Goal: Download file/media

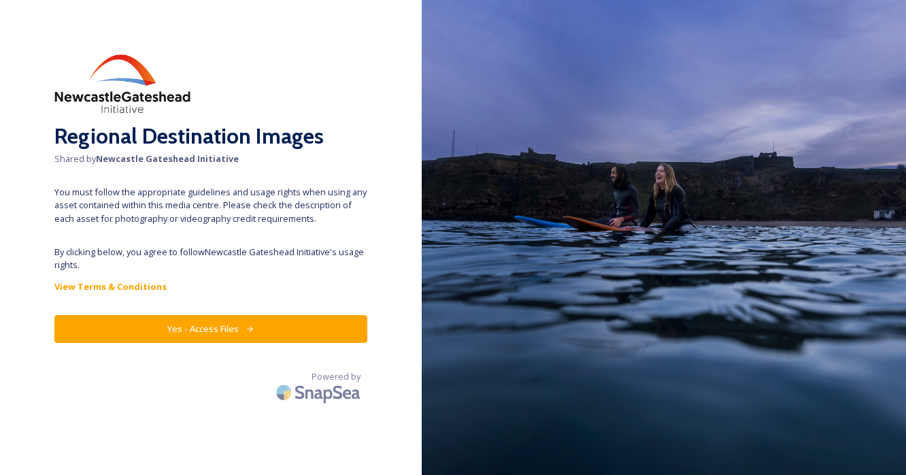
click at [288, 319] on button "Yes - Access Files" at bounding box center [210, 329] width 313 height 28
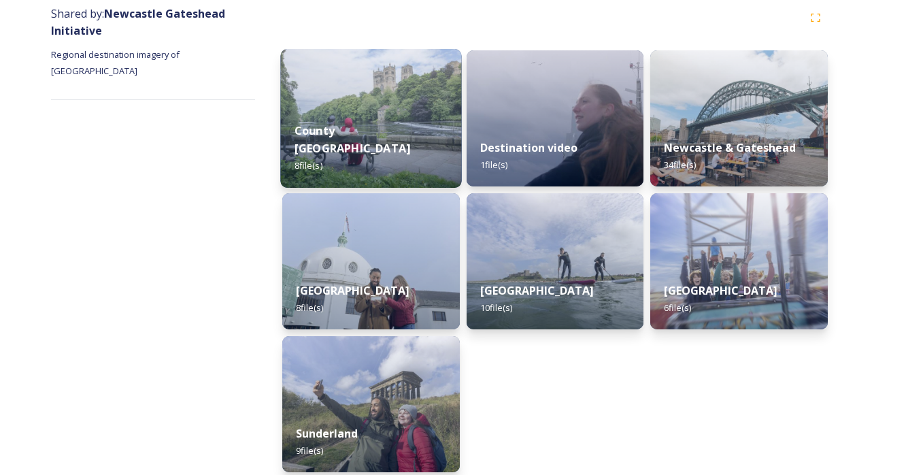
scroll to position [178, 0]
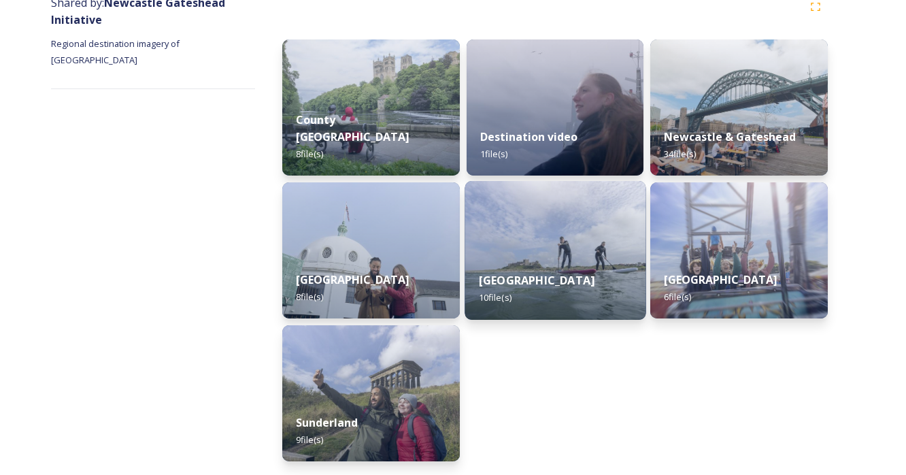
click at [535, 277] on strong "Northumberland" at bounding box center [536, 280] width 116 height 15
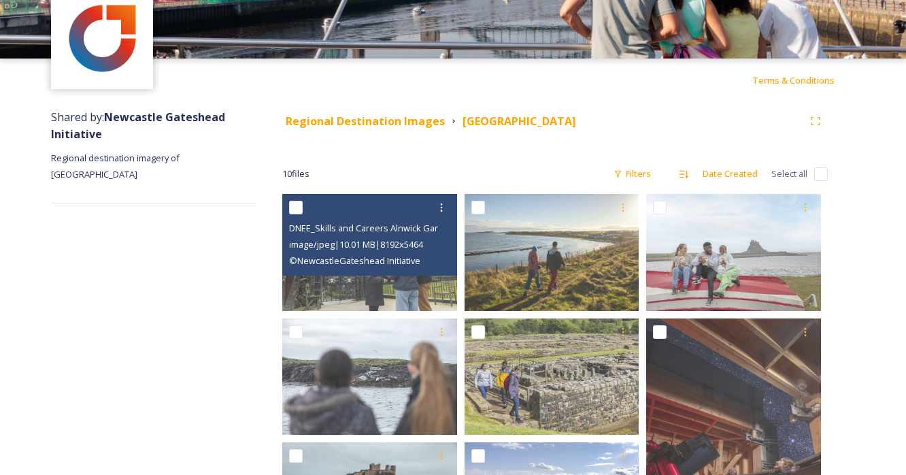
scroll to position [52, 0]
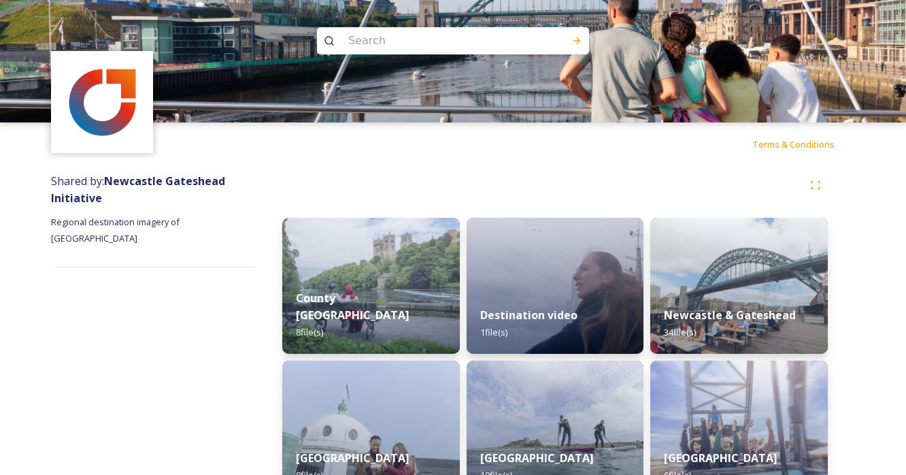
click at [481, 48] on input at bounding box center [434, 41] width 186 height 30
type input "Alnwick"
drag, startPoint x: 575, startPoint y: 39, endPoint x: 574, endPoint y: 46, distance: 6.8
click at [575, 39] on icon at bounding box center [576, 40] width 11 height 11
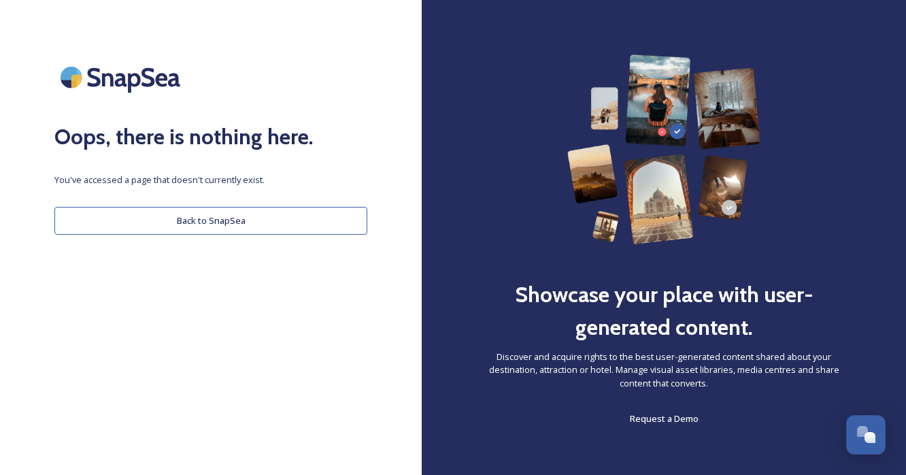
click at [241, 224] on button "Back to SnapSea" at bounding box center [210, 221] width 313 height 28
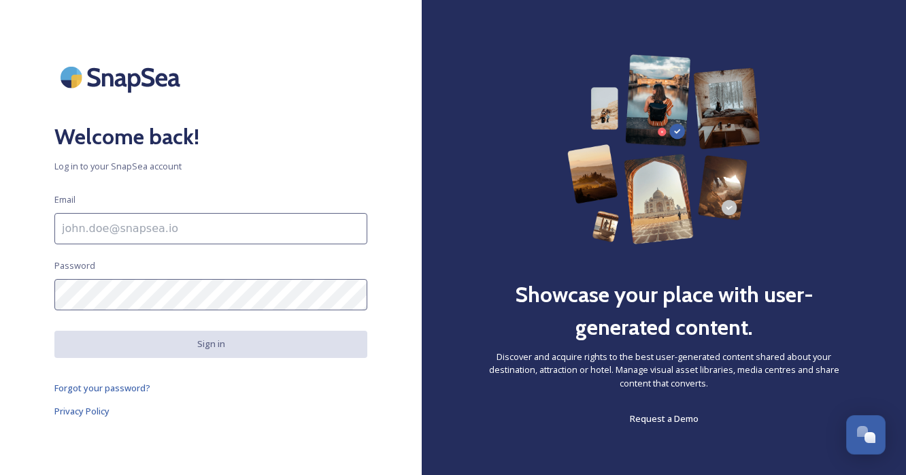
click at [120, 234] on input at bounding box center [210, 228] width 313 height 31
paste input "[PERSON_NAME][EMAIL_ADDRESS][PERSON_NAME][DOMAIN_NAME]"
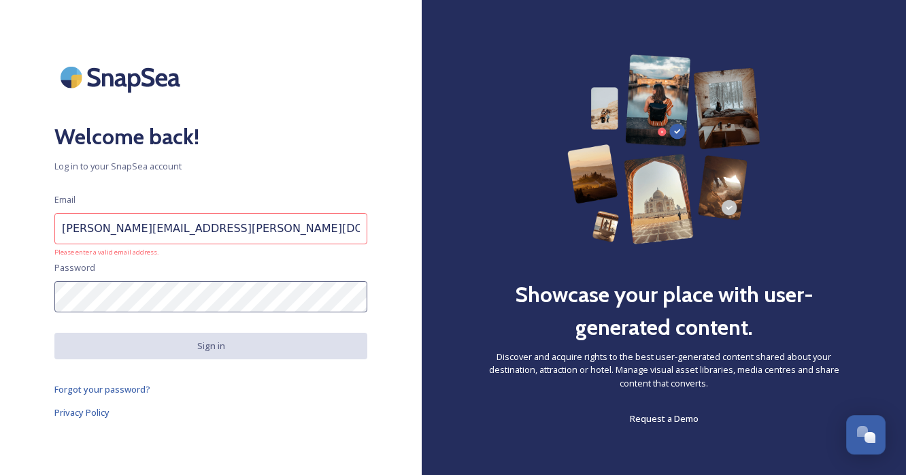
drag, startPoint x: 21, startPoint y: 349, endPoint x: 50, endPoint y: 254, distance: 99.6
click at [21, 349] on div "Welcome back! Log in to your SnapSea account Email [PERSON_NAME][EMAIL_ADDRESS]…" at bounding box center [211, 237] width 422 height 366
click at [66, 229] on input "[PERSON_NAME][EMAIL_ADDRESS][PERSON_NAME][DOMAIN_NAME]" at bounding box center [210, 228] width 313 height 31
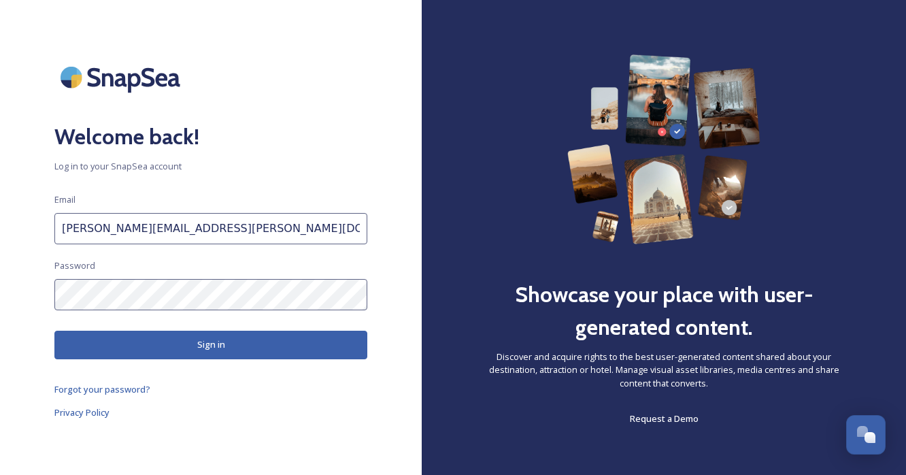
type input "[PERSON_NAME][EMAIL_ADDRESS][PERSON_NAME][DOMAIN_NAME]"
click at [261, 343] on button "Sign in" at bounding box center [210, 345] width 313 height 28
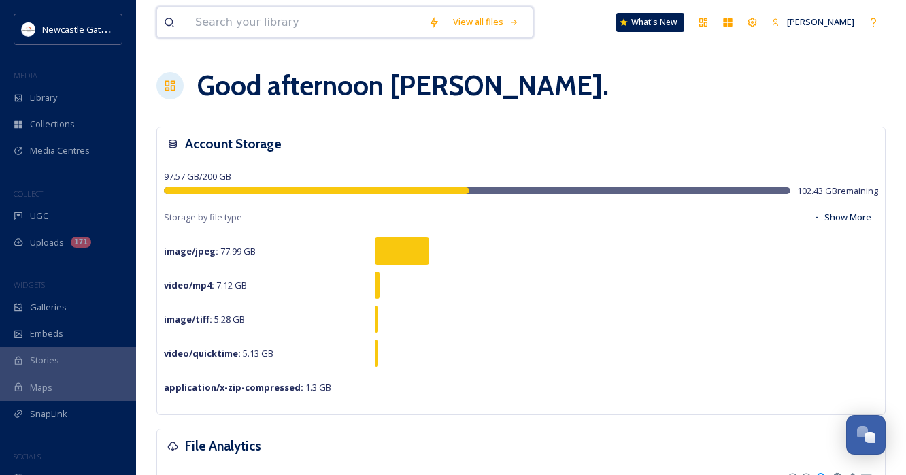
click at [307, 29] on input at bounding box center [304, 22] width 233 height 30
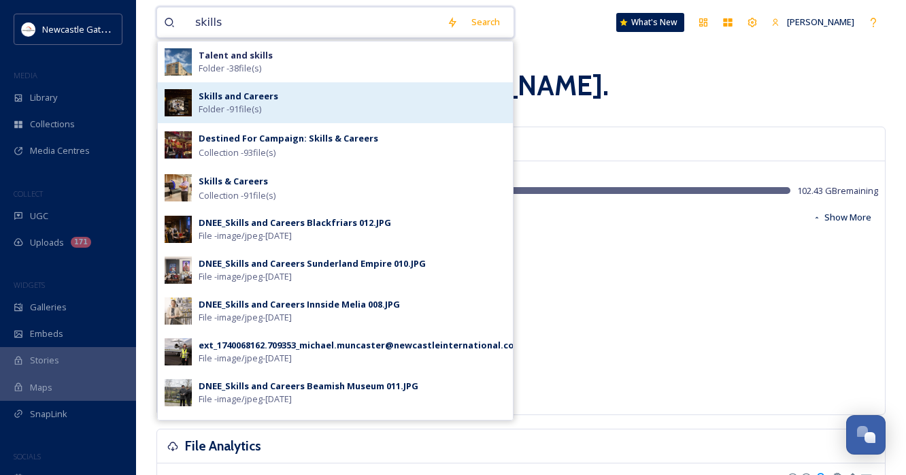
type input "skills"
click at [277, 99] on div "Skills and Careers Folder - 91 file(s)" at bounding box center [352, 103] width 307 height 26
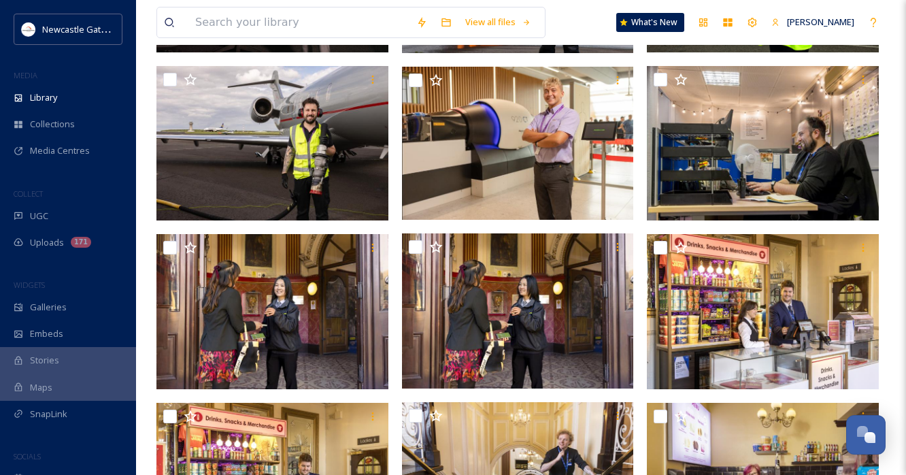
scroll to position [287, 0]
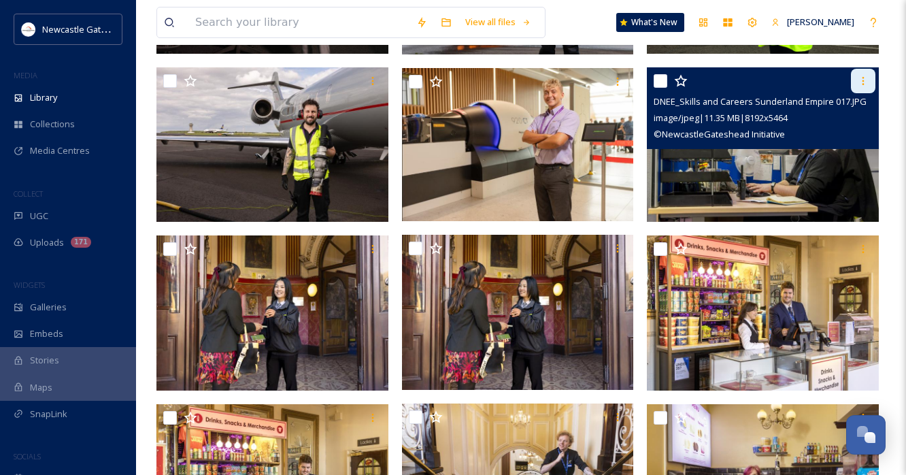
click at [864, 82] on icon at bounding box center [863, 81] width 11 height 11
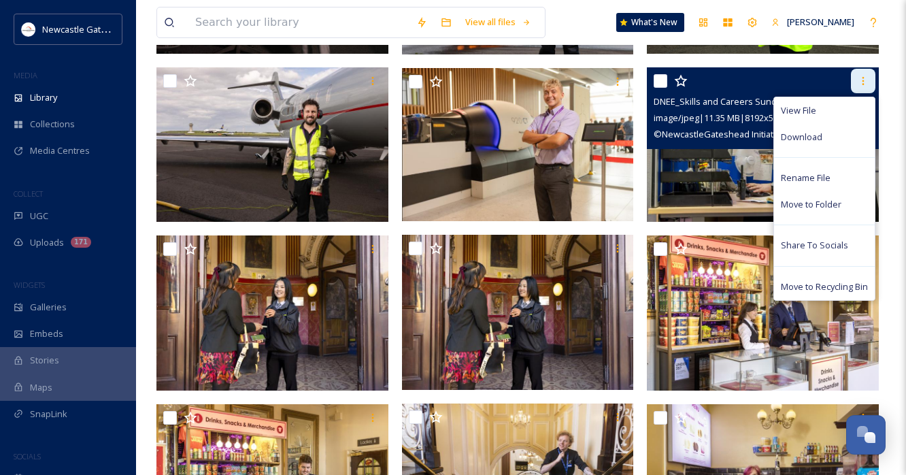
click at [862, 80] on icon at bounding box center [863, 81] width 11 height 11
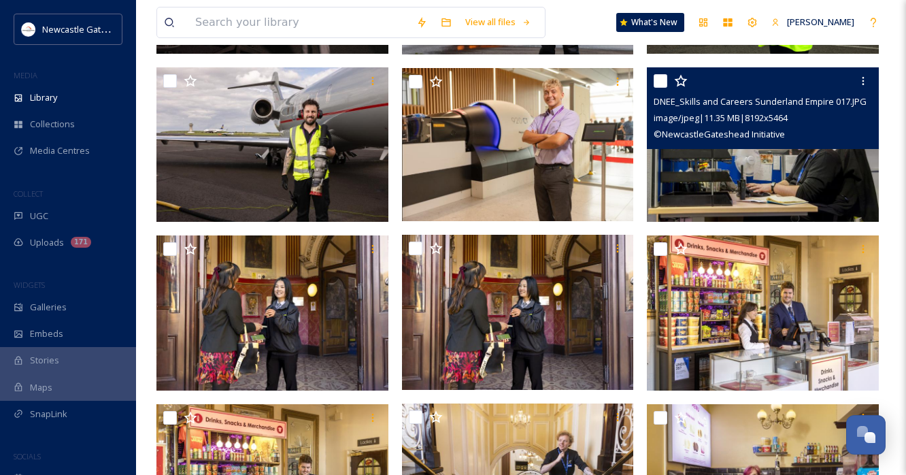
click at [718, 158] on img at bounding box center [763, 144] width 232 height 154
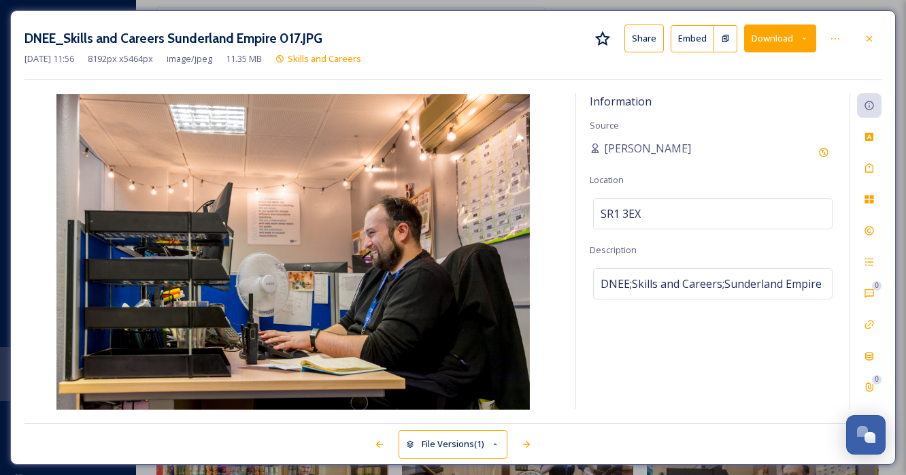
drag, startPoint x: 489, startPoint y: 34, endPoint x: 511, endPoint y: 32, distance: 21.9
click at [511, 32] on div "DNEE_Skills and Careers Sunderland Empire 017.JPG Share Embed Download" at bounding box center [452, 38] width 857 height 28
click at [807, 43] on button "Download" at bounding box center [780, 38] width 72 height 28
click at [831, 36] on icon at bounding box center [835, 38] width 11 height 11
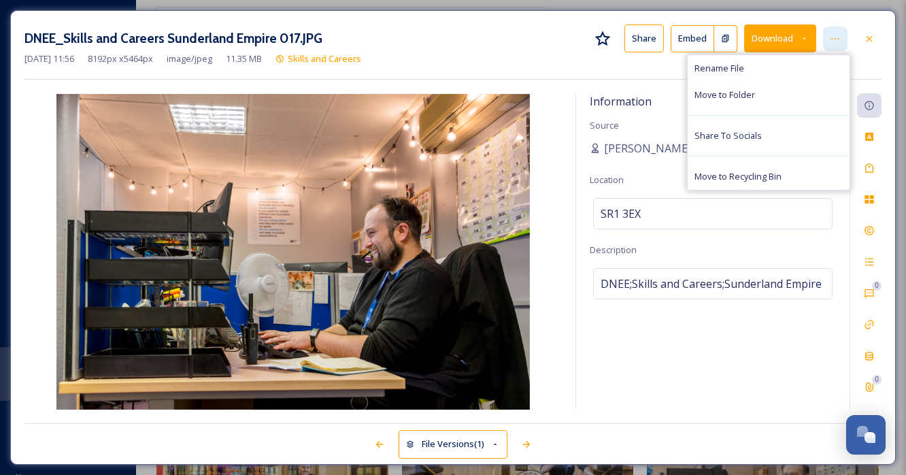
click at [831, 36] on icon at bounding box center [835, 38] width 11 height 11
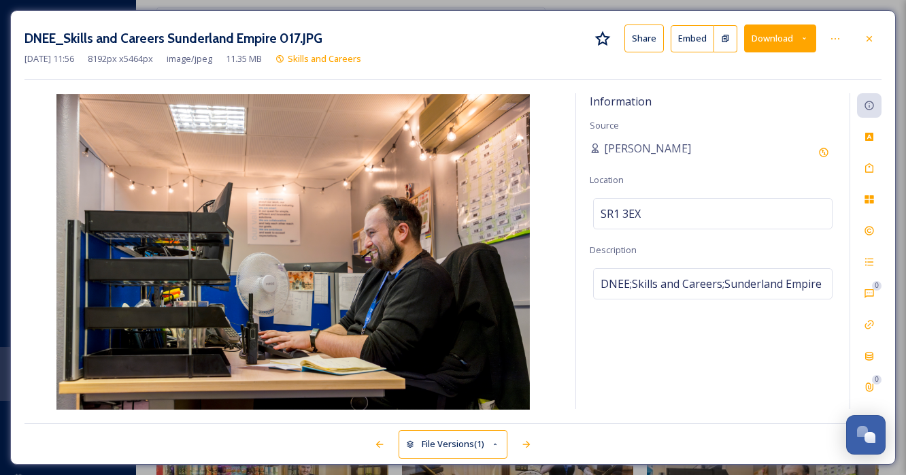
click at [789, 41] on button "Download" at bounding box center [780, 38] width 72 height 28
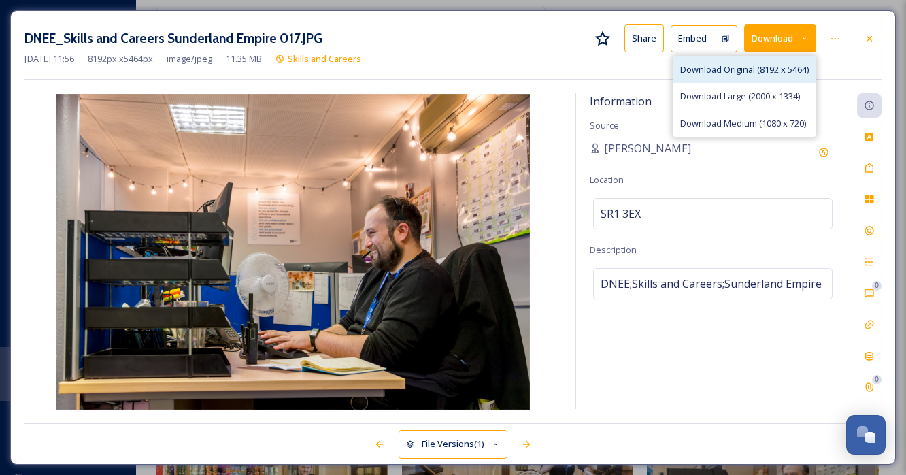
click at [778, 65] on span "Download Original (8192 x 5464)" at bounding box center [744, 69] width 129 height 13
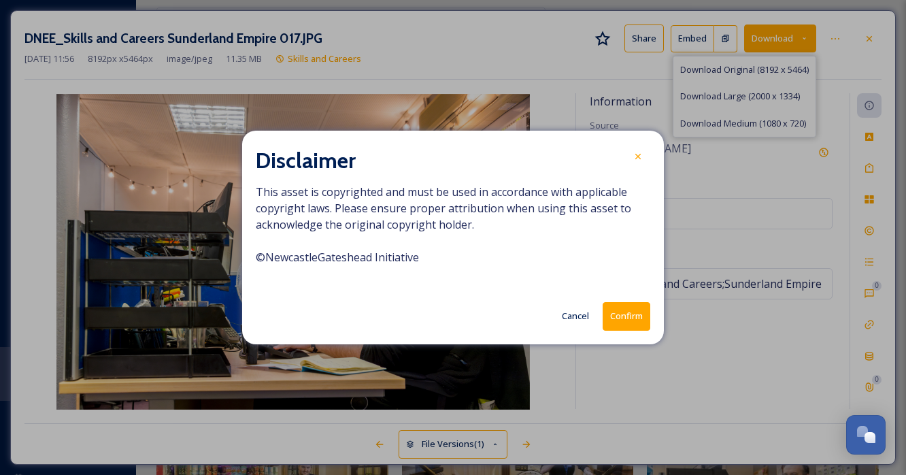
click at [631, 314] on button "Confirm" at bounding box center [627, 316] width 48 height 28
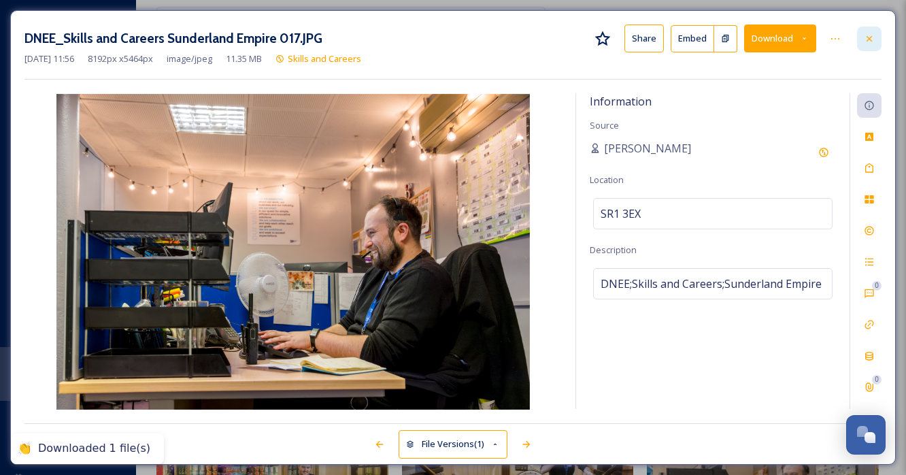
click at [866, 39] on icon at bounding box center [869, 38] width 11 height 11
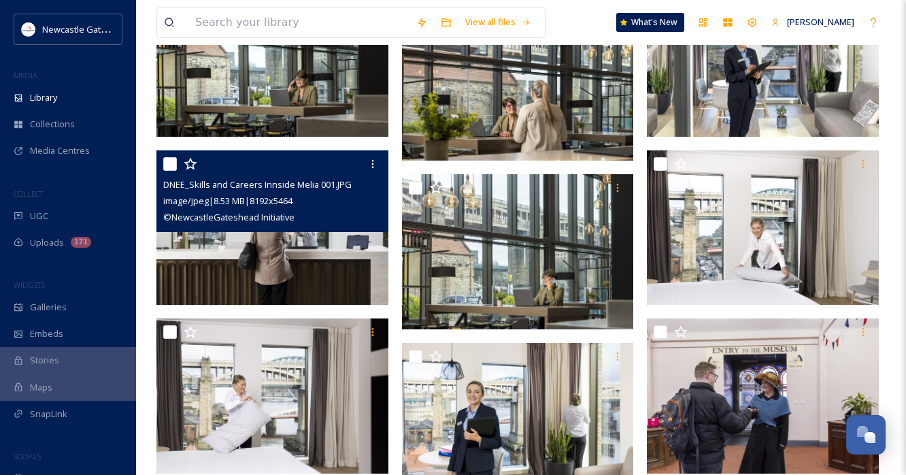
scroll to position [2530, 0]
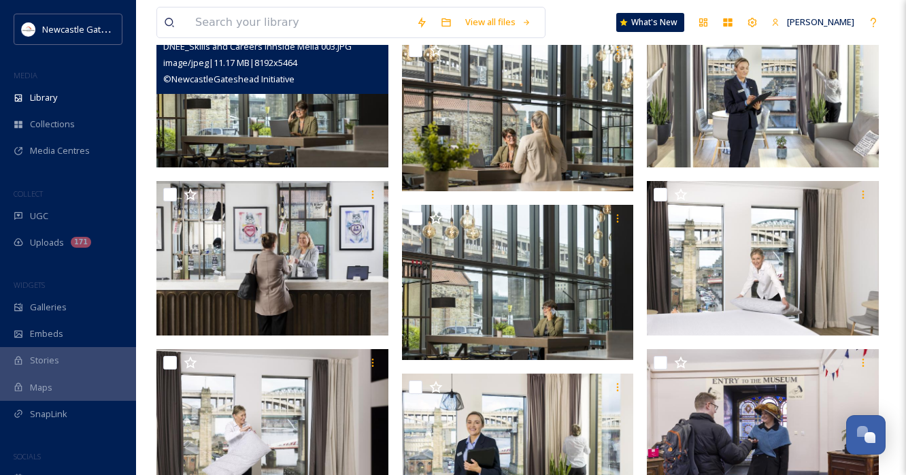
click at [324, 139] on img at bounding box center [272, 89] width 232 height 154
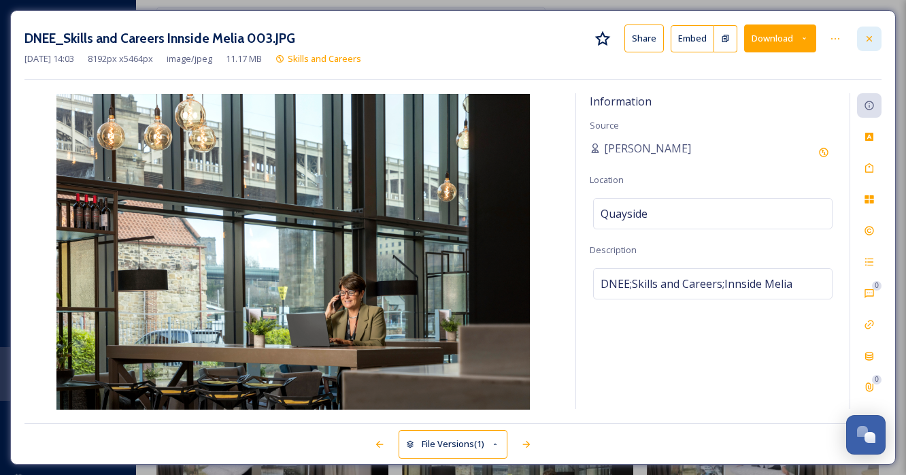
click at [869, 39] on icon at bounding box center [869, 38] width 11 height 11
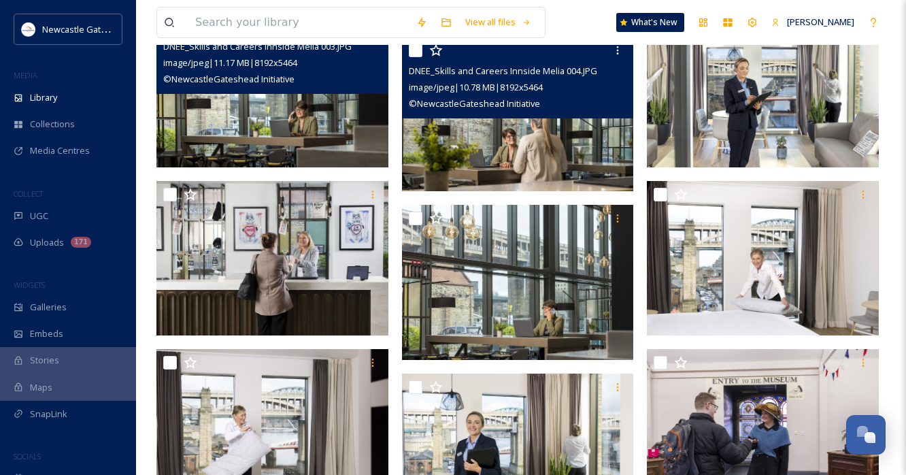
click at [479, 125] on img at bounding box center [518, 114] width 232 height 154
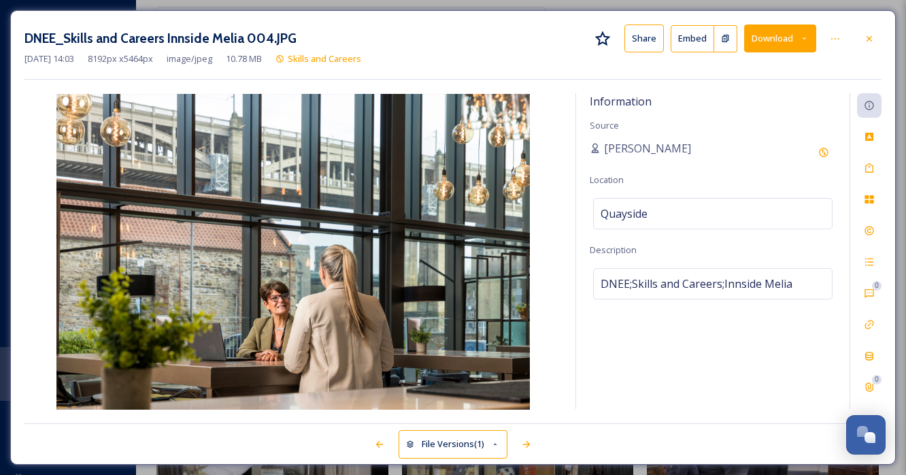
click at [801, 44] on button "Download" at bounding box center [780, 38] width 72 height 28
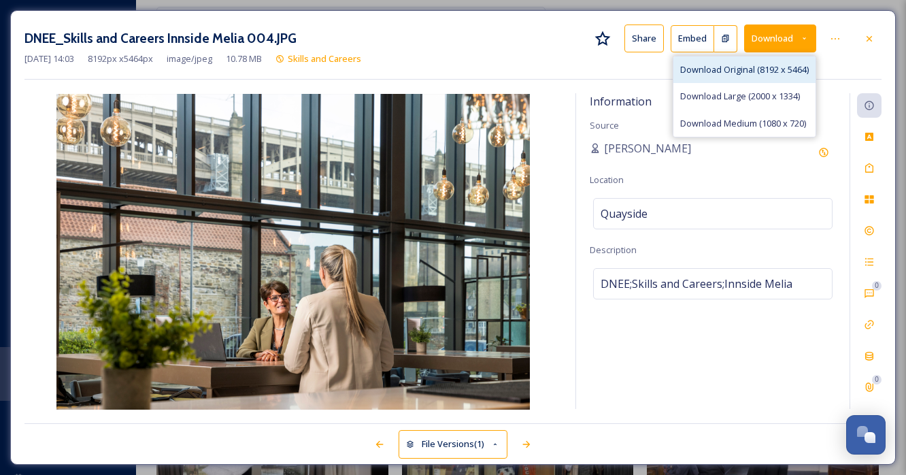
click at [778, 70] on span "Download Original (8192 x 5464)" at bounding box center [744, 69] width 129 height 13
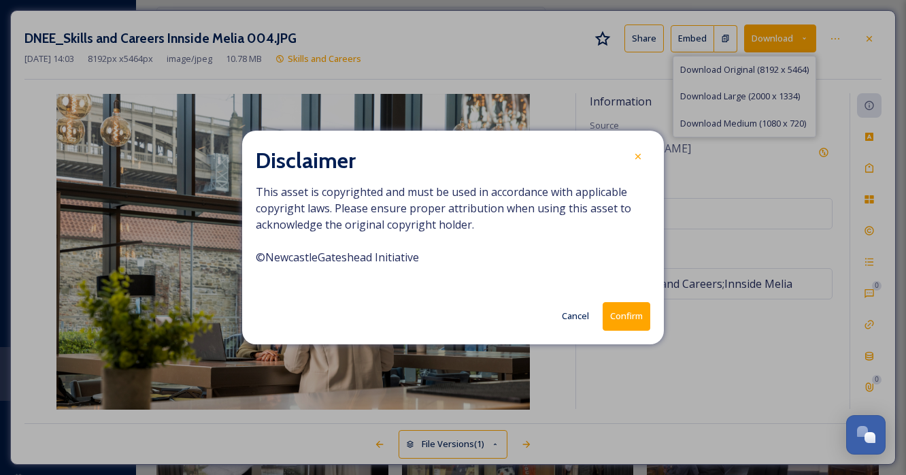
click at [630, 316] on button "Confirm" at bounding box center [627, 316] width 48 height 28
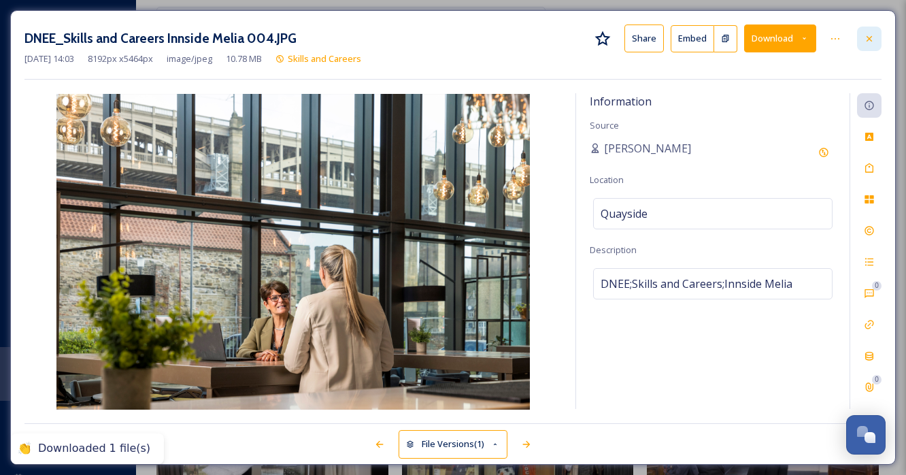
click at [873, 39] on icon at bounding box center [869, 38] width 11 height 11
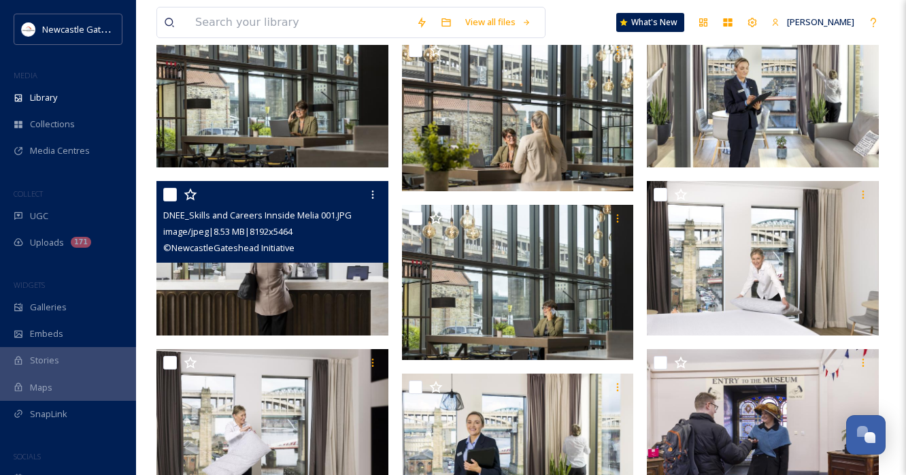
click at [316, 248] on div "© NewcastleGateshead Initiative" at bounding box center [274, 247] width 222 height 16
click at [335, 299] on img at bounding box center [272, 258] width 232 height 154
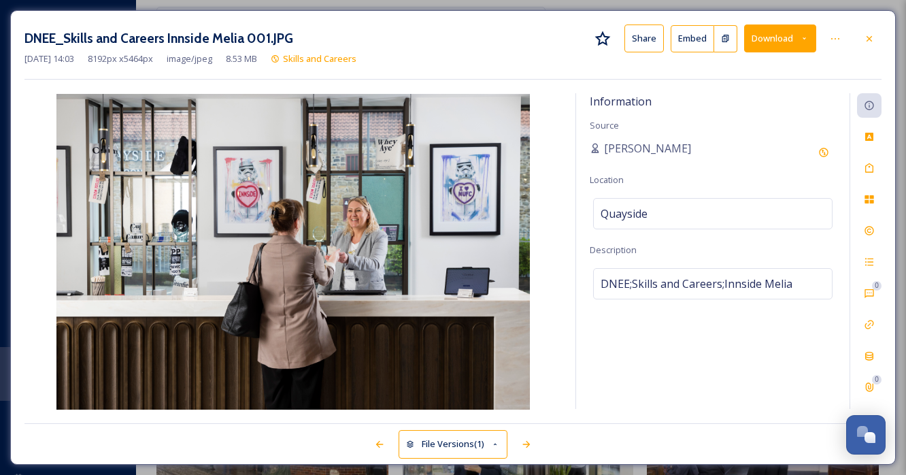
click at [804, 42] on icon at bounding box center [804, 38] width 9 height 9
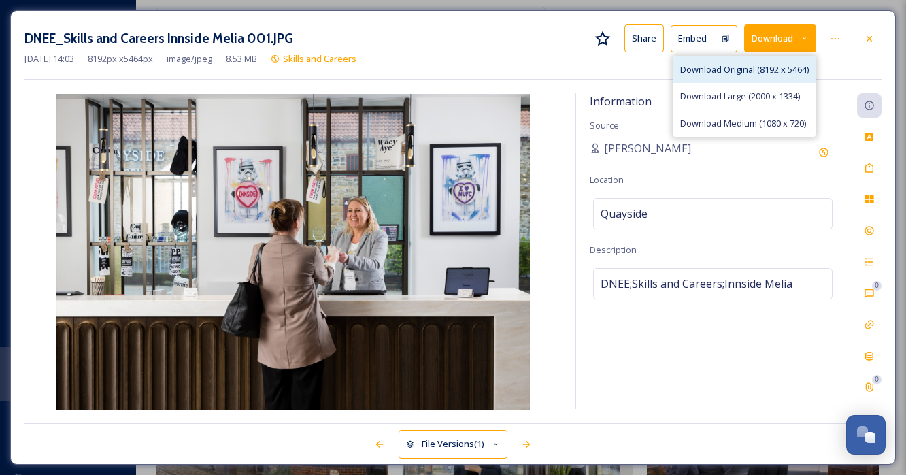
click at [788, 70] on span "Download Original (8192 x 5464)" at bounding box center [744, 69] width 129 height 13
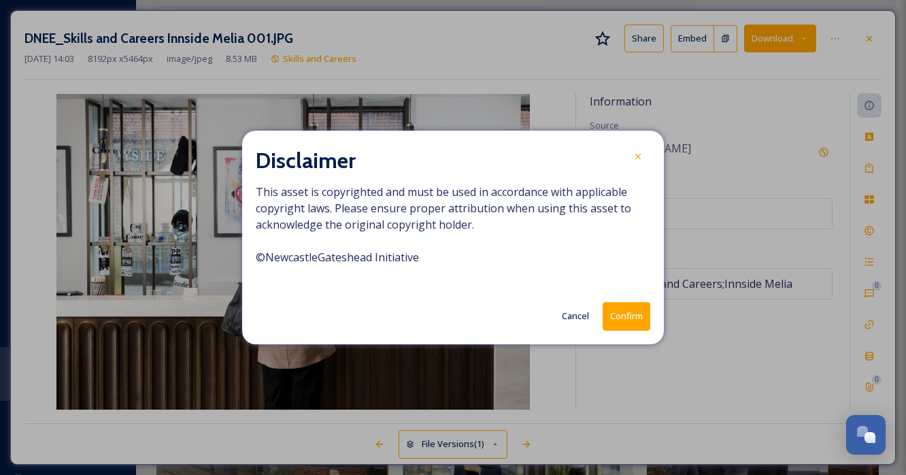
click at [631, 316] on button "Confirm" at bounding box center [627, 316] width 48 height 28
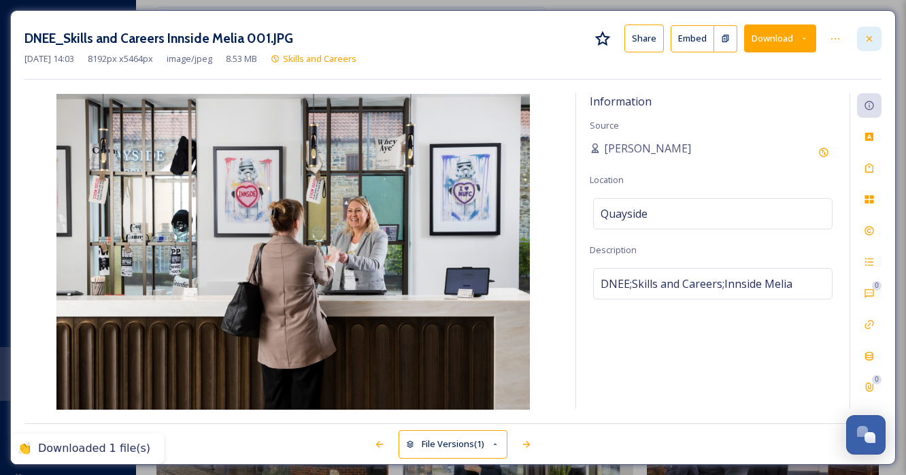
click at [865, 41] on icon at bounding box center [869, 38] width 11 height 11
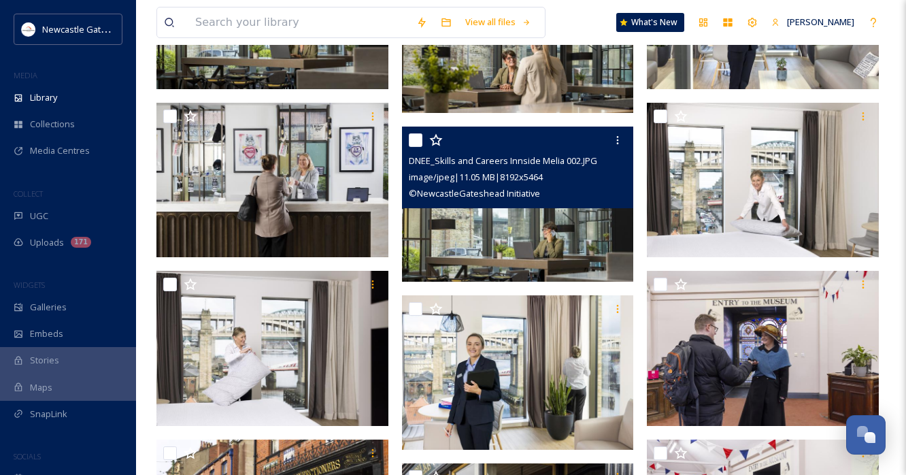
scroll to position [2607, 0]
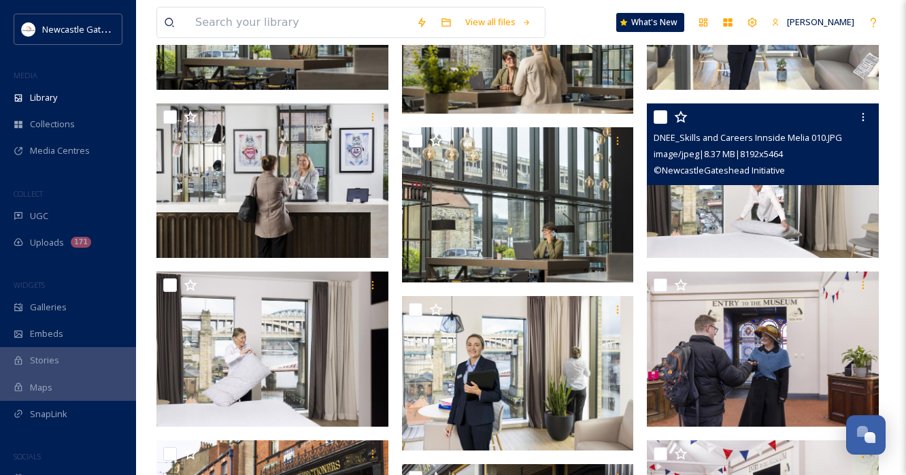
click at [823, 222] on img at bounding box center [763, 180] width 232 height 154
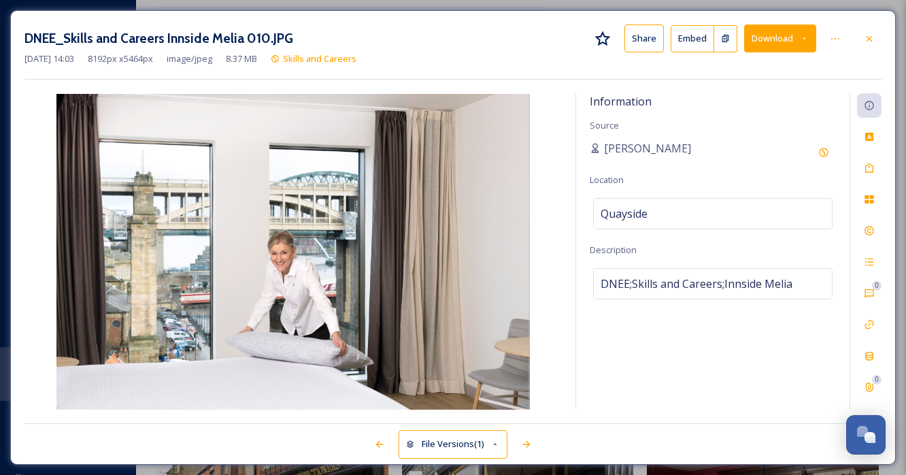
click at [806, 41] on icon at bounding box center [804, 38] width 9 height 9
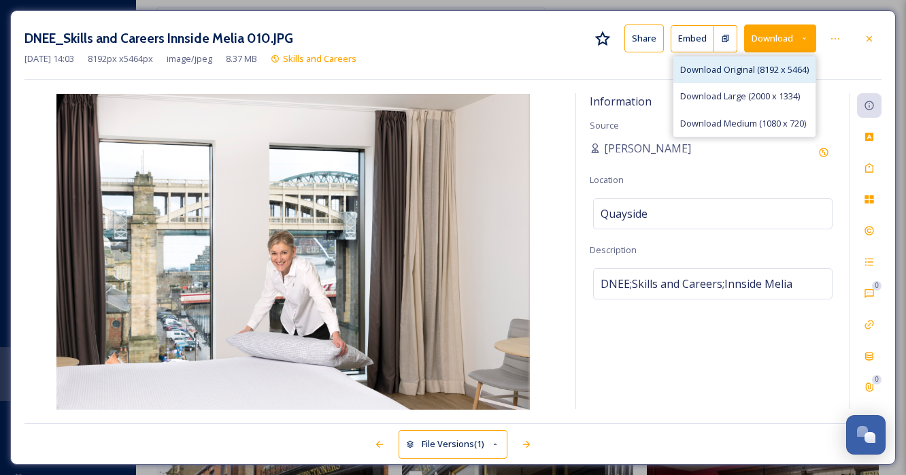
click at [777, 73] on span "Download Original (8192 x 5464)" at bounding box center [744, 69] width 129 height 13
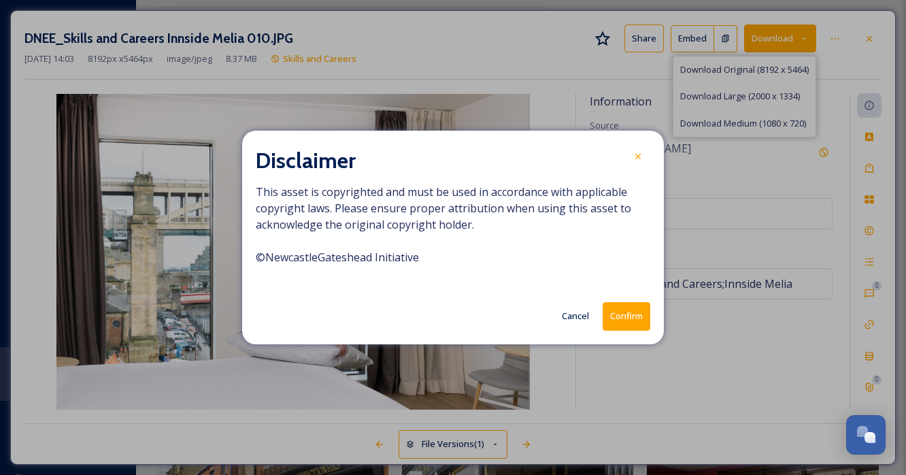
click at [621, 324] on button "Confirm" at bounding box center [627, 316] width 48 height 28
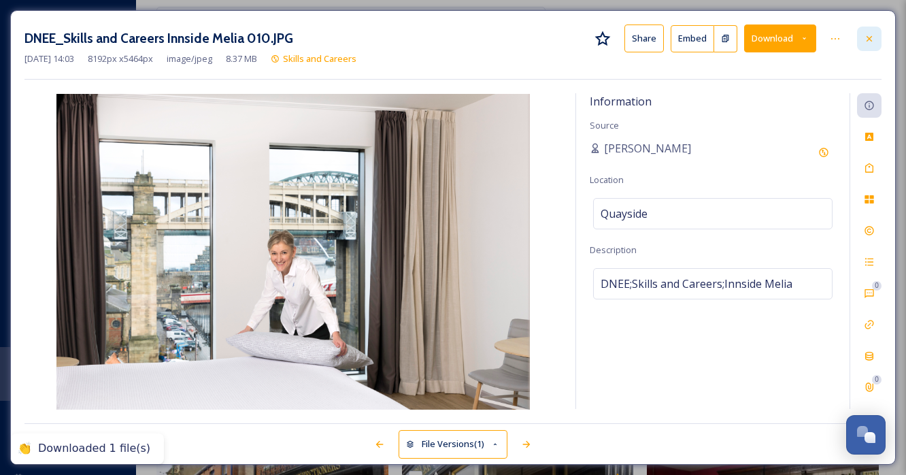
click at [867, 37] on icon at bounding box center [869, 38] width 11 height 11
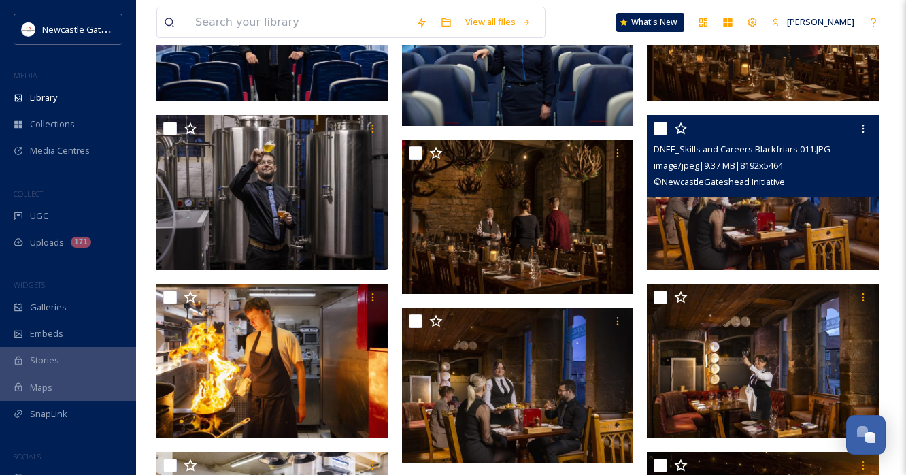
scroll to position [4464, 0]
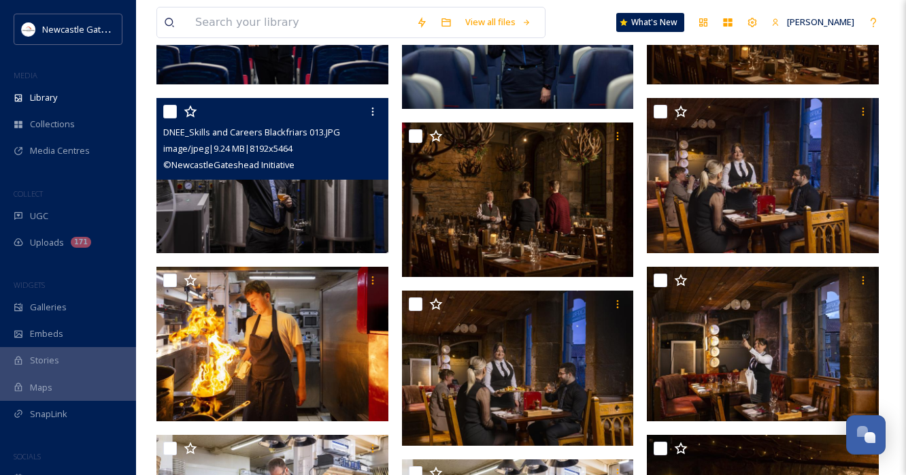
click at [332, 210] on img at bounding box center [272, 175] width 232 height 154
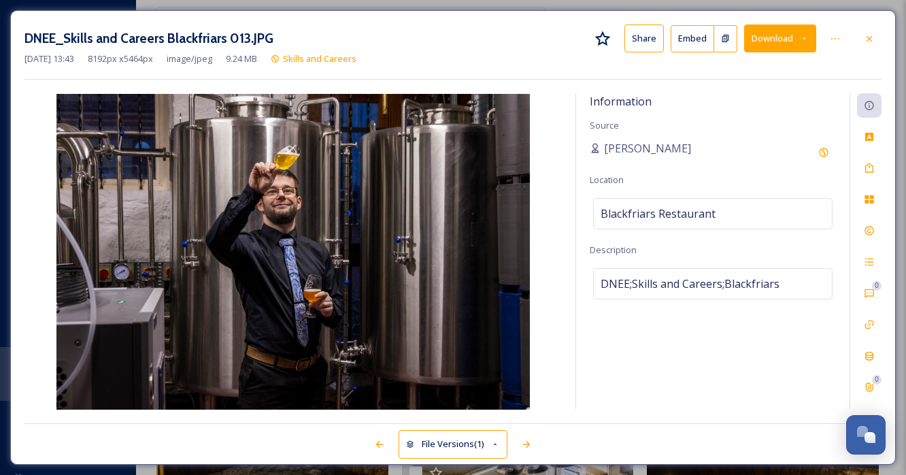
click at [812, 44] on button "Download" at bounding box center [780, 38] width 72 height 28
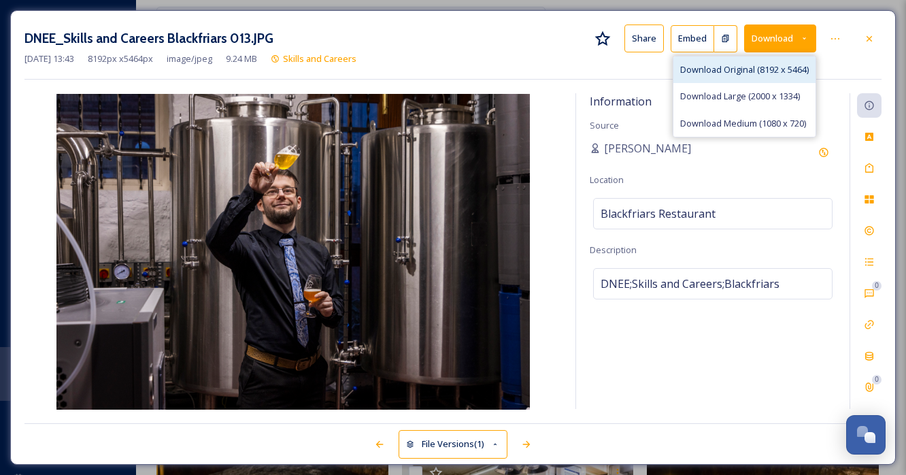
click at [765, 76] on div "Download Original (8192 x 5464)" at bounding box center [744, 69] width 142 height 27
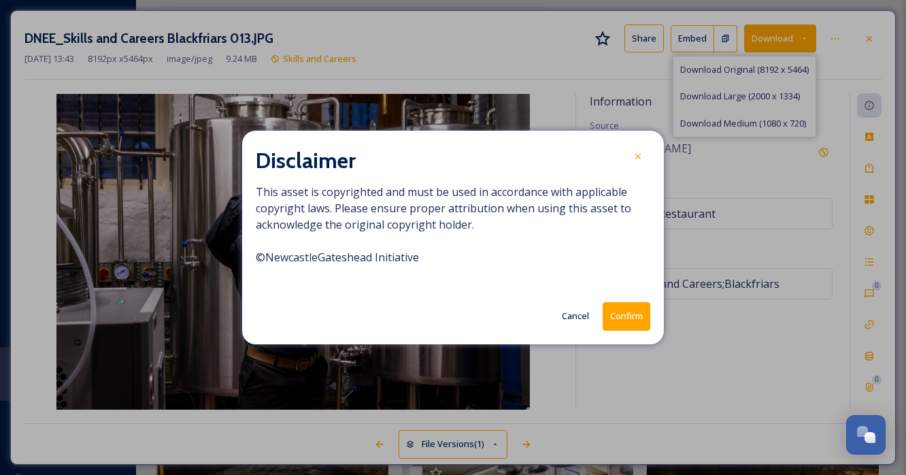
click at [631, 313] on button "Confirm" at bounding box center [627, 316] width 48 height 28
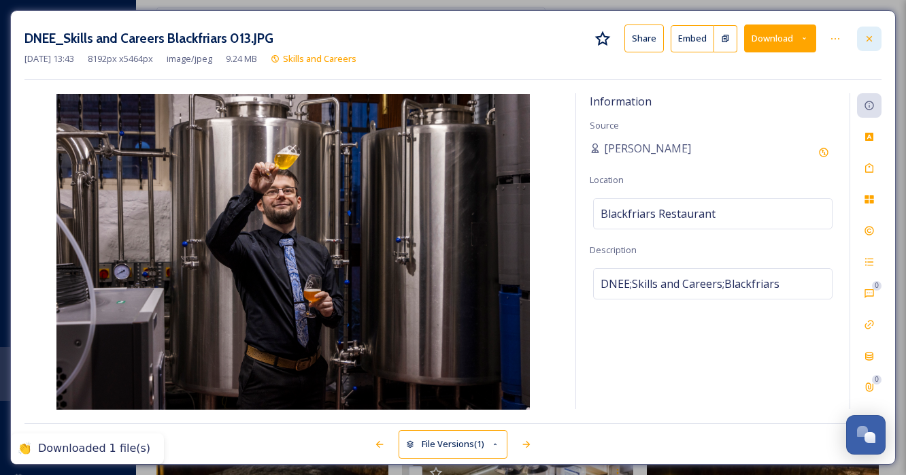
click at [872, 41] on icon at bounding box center [869, 38] width 11 height 11
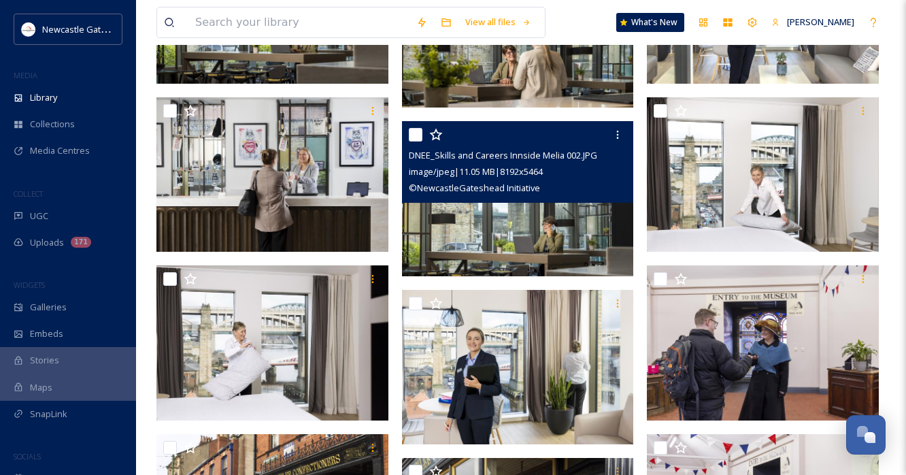
scroll to position [2614, 0]
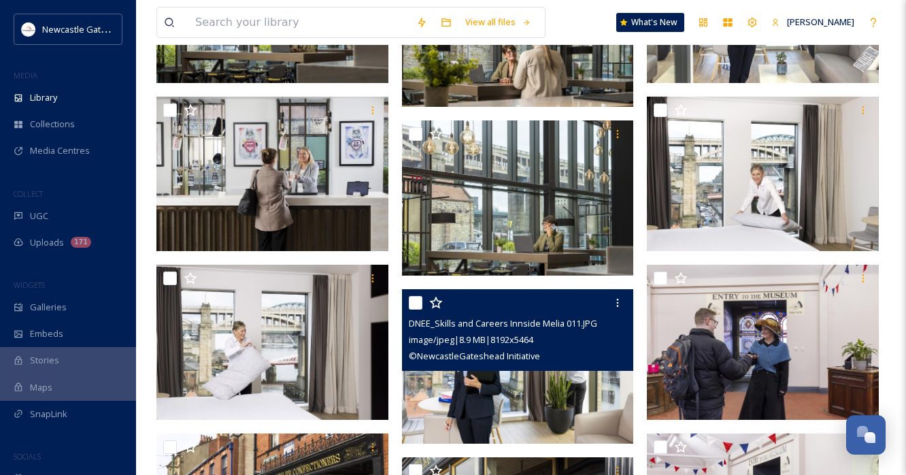
click at [566, 400] on img at bounding box center [518, 366] width 232 height 154
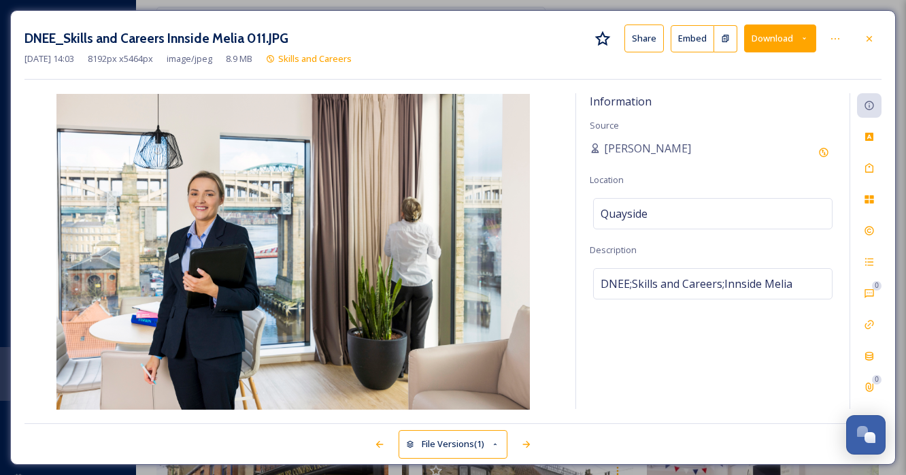
click at [809, 41] on button "Download" at bounding box center [780, 38] width 72 height 28
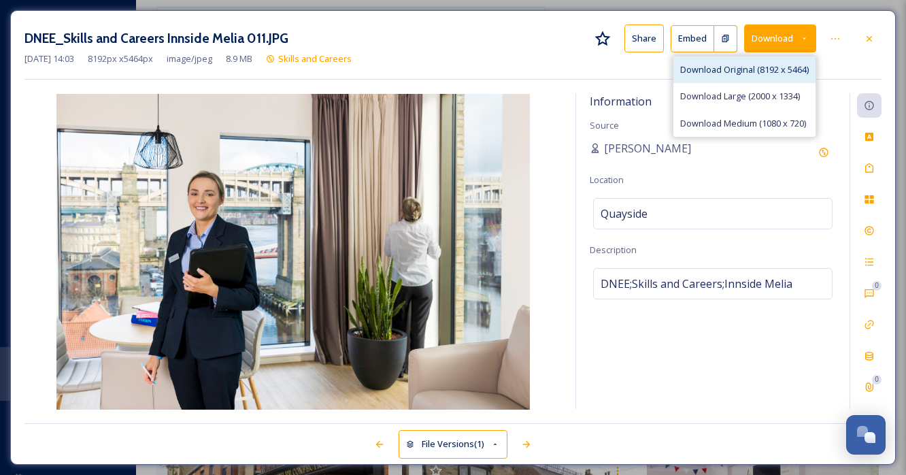
click at [758, 69] on span "Download Original (8192 x 5464)" at bounding box center [744, 69] width 129 height 13
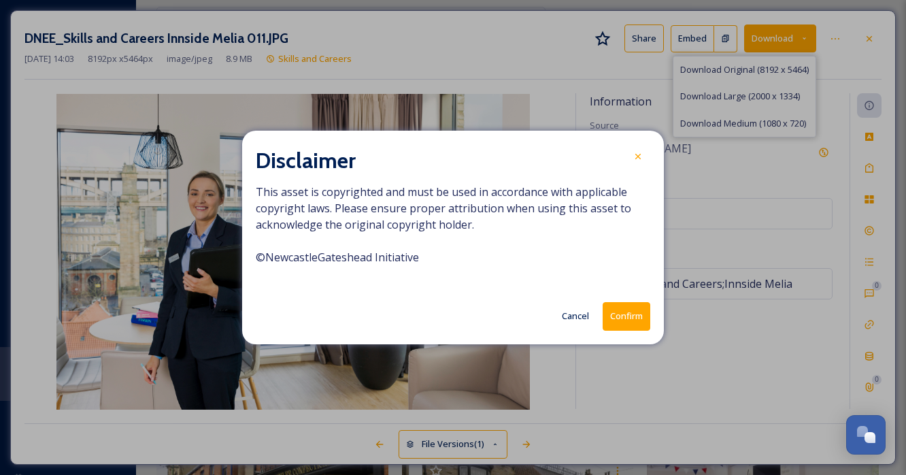
drag, startPoint x: 617, startPoint y: 322, endPoint x: 620, endPoint y: 316, distance: 7.0
click at [617, 321] on button "Confirm" at bounding box center [627, 316] width 48 height 28
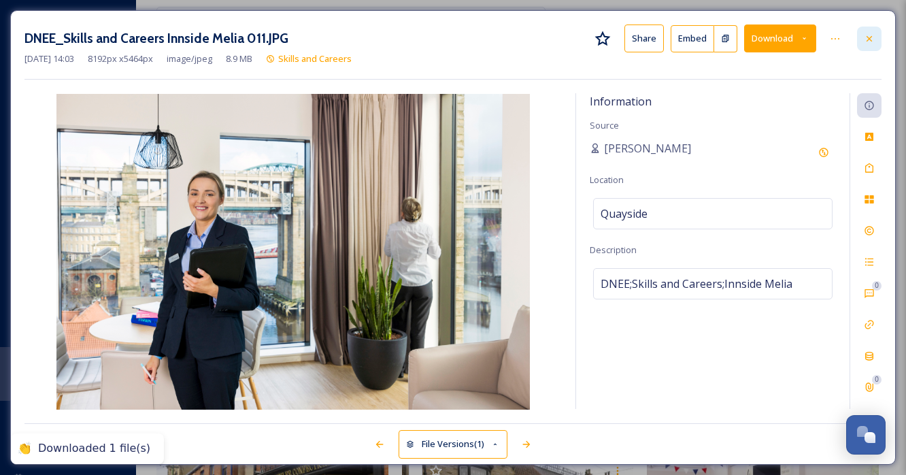
click at [870, 39] on icon at bounding box center [869, 37] width 5 height 5
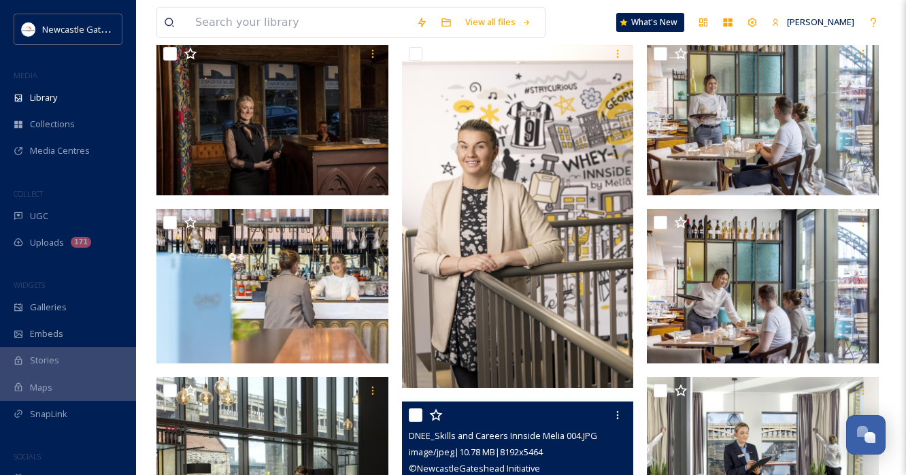
scroll to position [2162, 0]
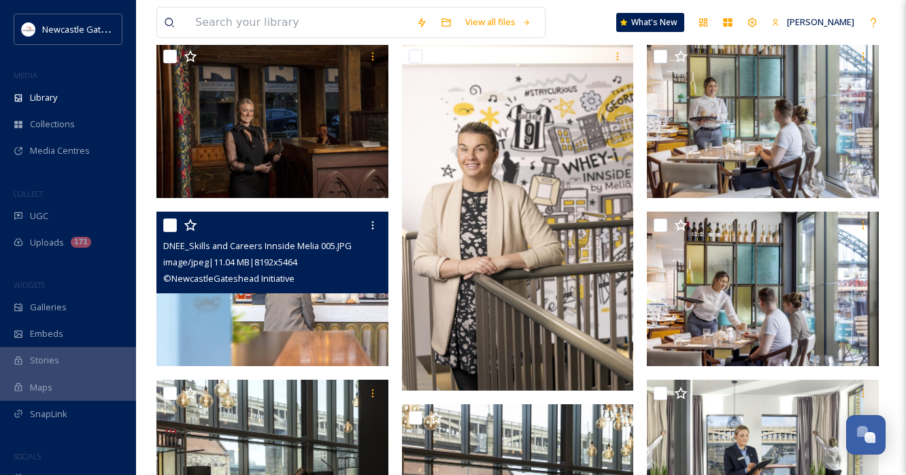
click at [306, 320] on img at bounding box center [272, 289] width 232 height 154
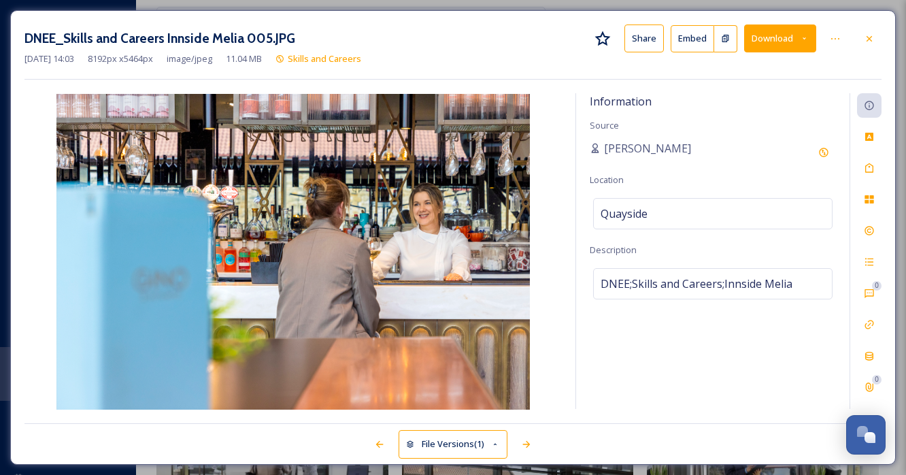
click at [809, 42] on button "Download" at bounding box center [780, 38] width 72 height 28
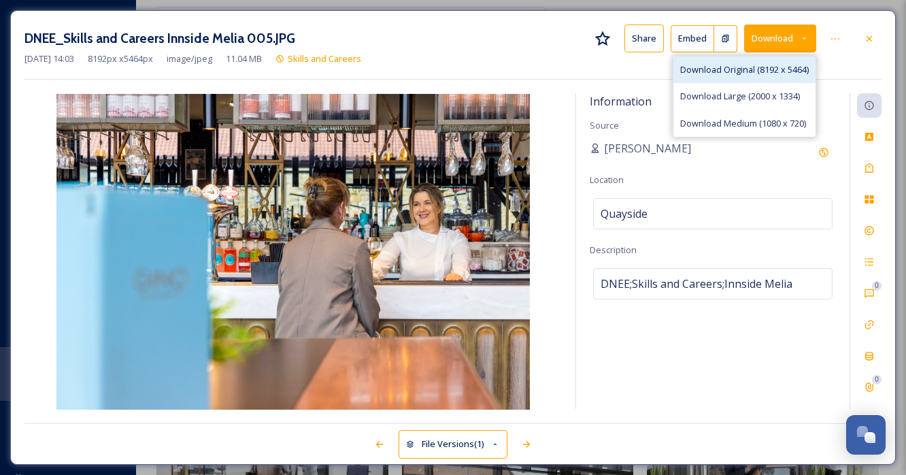
click at [792, 72] on span "Download Original (8192 x 5464)" at bounding box center [744, 69] width 129 height 13
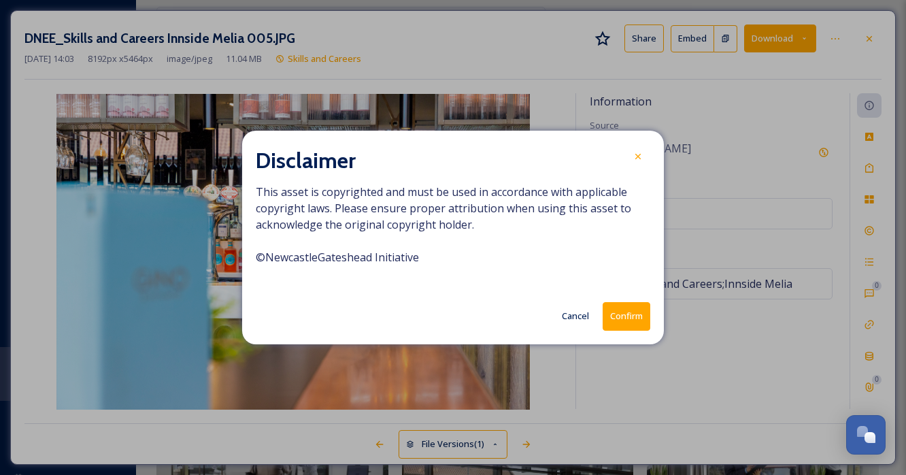
drag, startPoint x: 619, startPoint y: 320, endPoint x: 644, endPoint y: 296, distance: 34.6
click at [619, 320] on button "Confirm" at bounding box center [627, 316] width 48 height 28
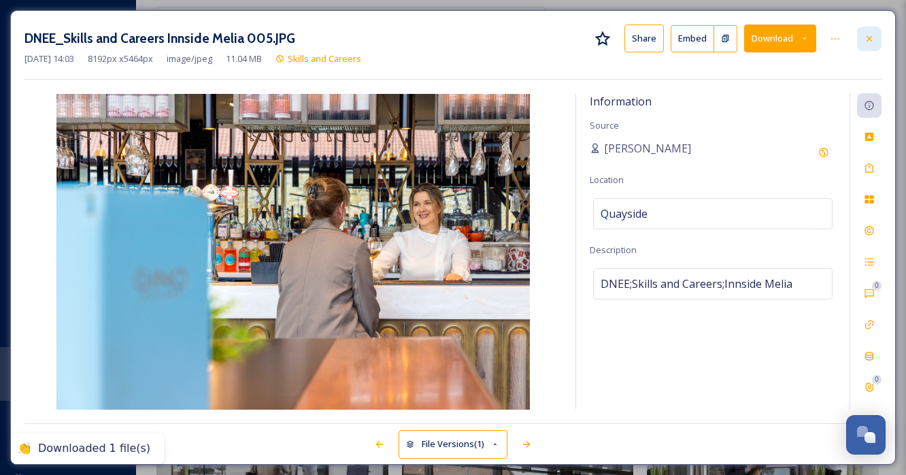
click at [875, 39] on div at bounding box center [869, 39] width 24 height 24
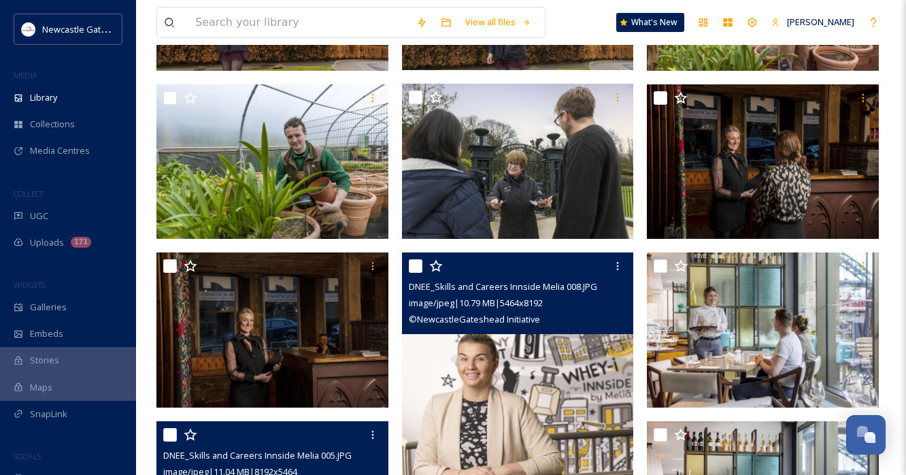
scroll to position [2031, 0]
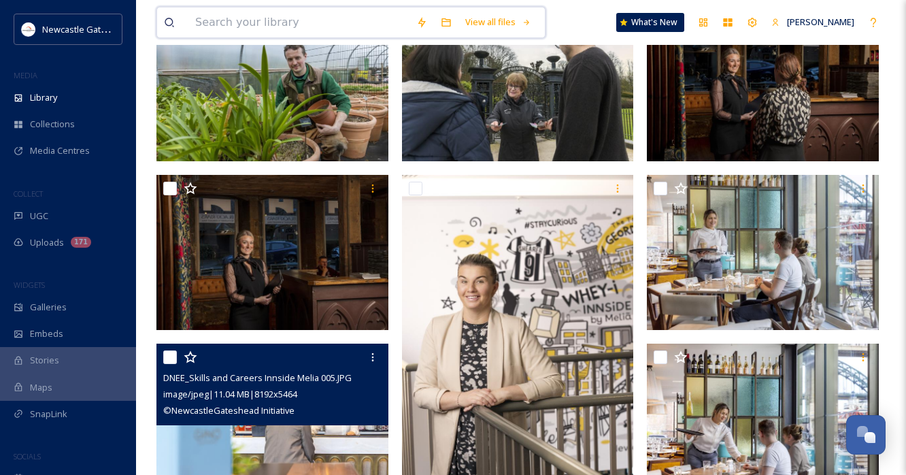
click at [317, 29] on input at bounding box center [298, 22] width 221 height 30
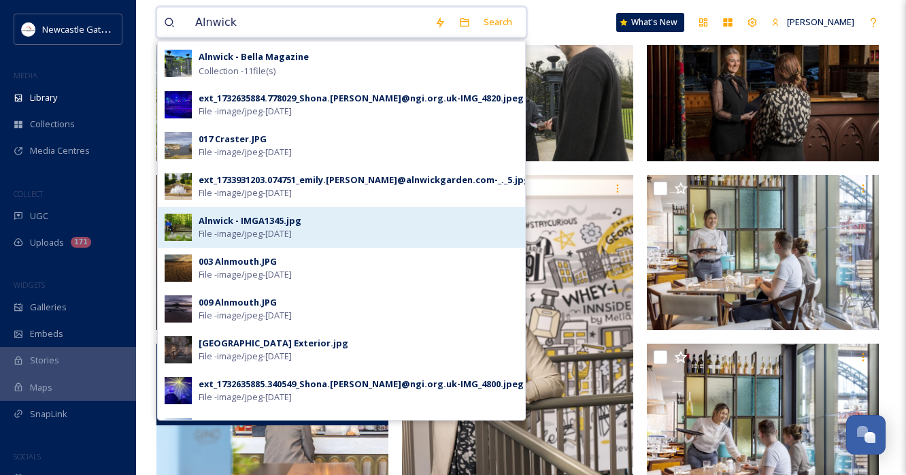
type input "Alnwick"
click at [274, 215] on div "Alnwick - IMGA1345.jpg" at bounding box center [250, 220] width 103 height 13
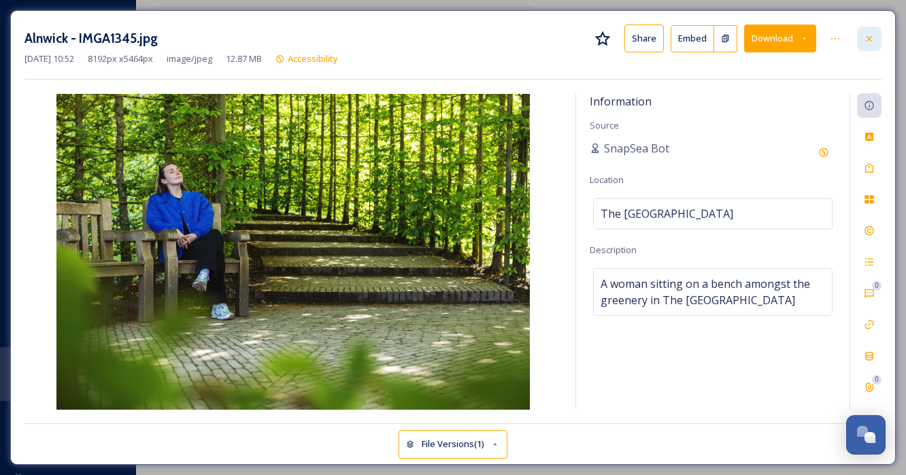
click at [876, 39] on div at bounding box center [869, 39] width 24 height 24
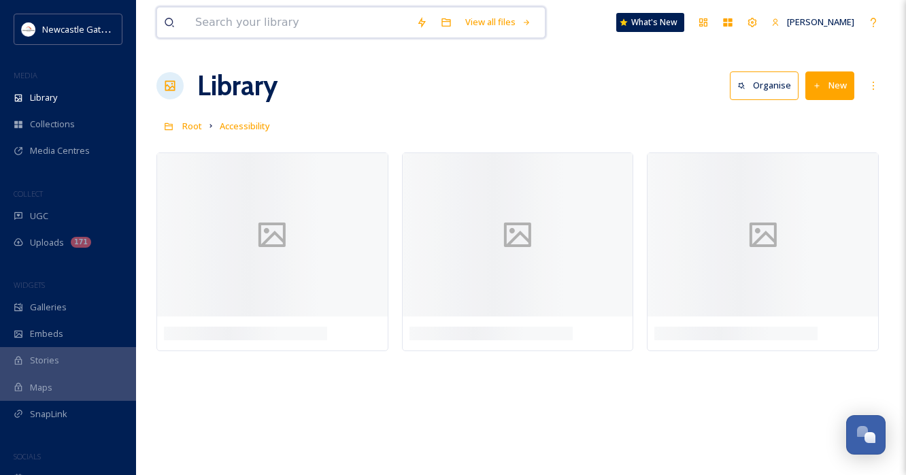
click at [293, 29] on input at bounding box center [298, 22] width 221 height 30
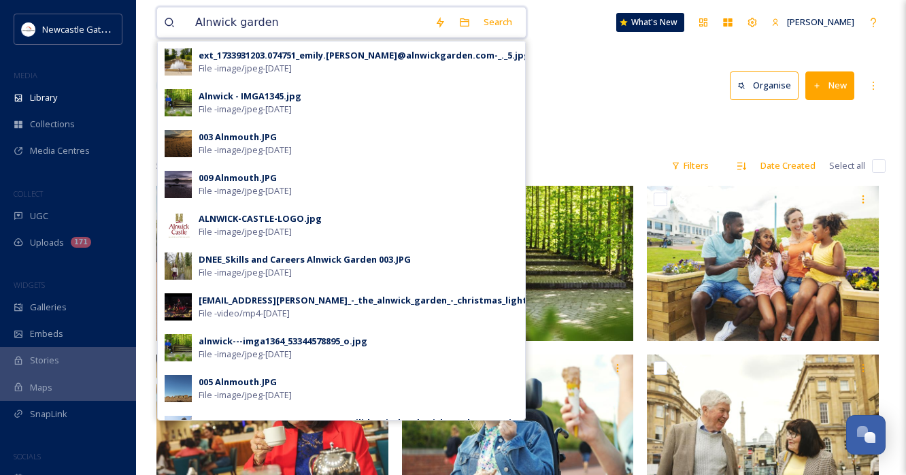
type input "Alnwick garden"
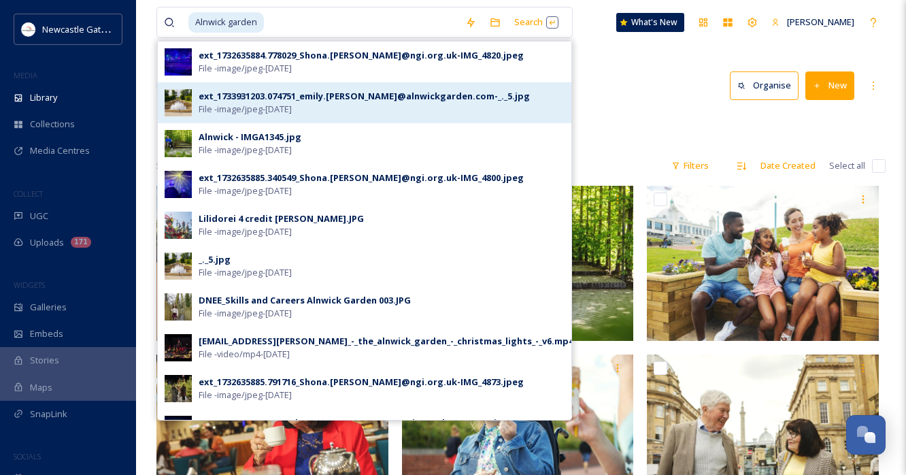
click at [292, 105] on span "File - image/jpeg - [DATE]" at bounding box center [245, 109] width 93 height 13
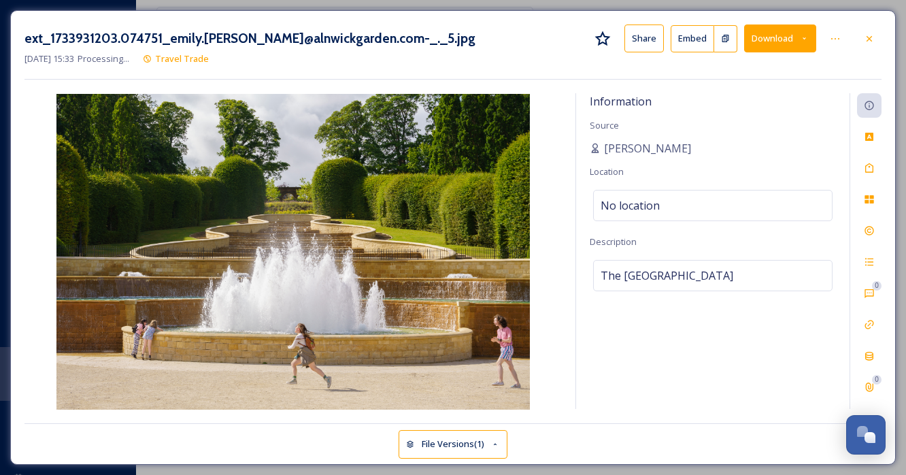
click at [803, 37] on icon at bounding box center [804, 38] width 9 height 9
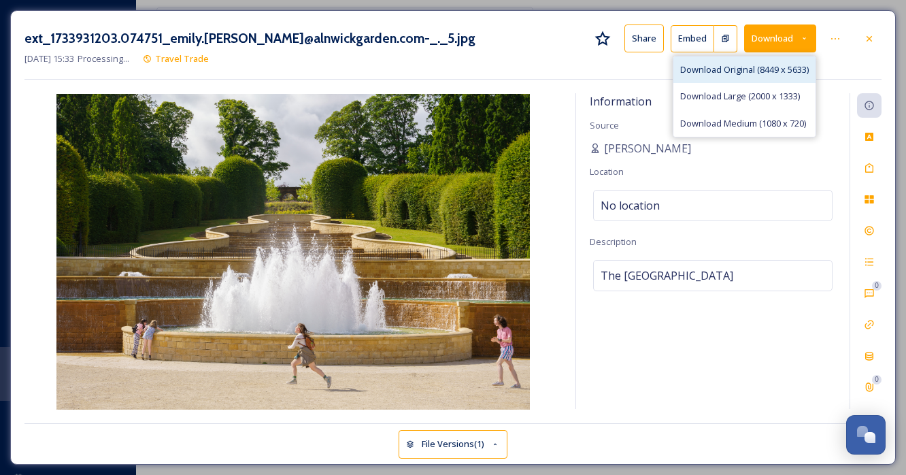
click at [763, 66] on span "Download Original (8449 x 5633)" at bounding box center [744, 69] width 129 height 13
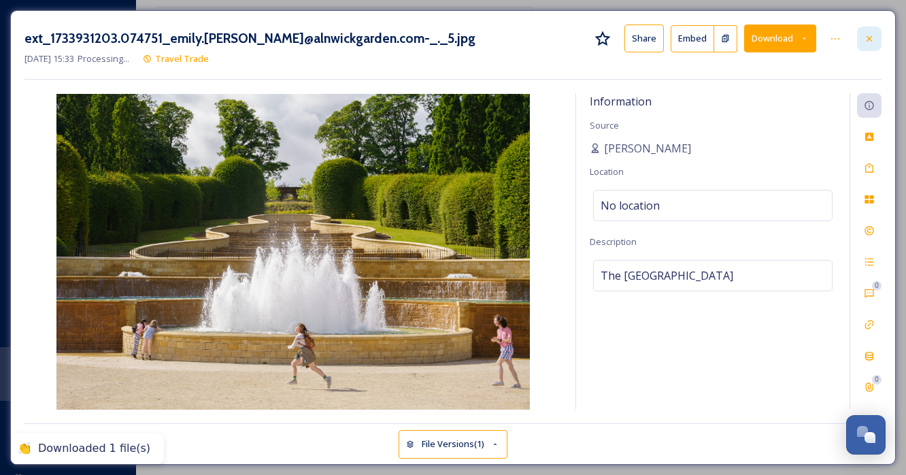
click at [868, 43] on icon at bounding box center [869, 38] width 11 height 11
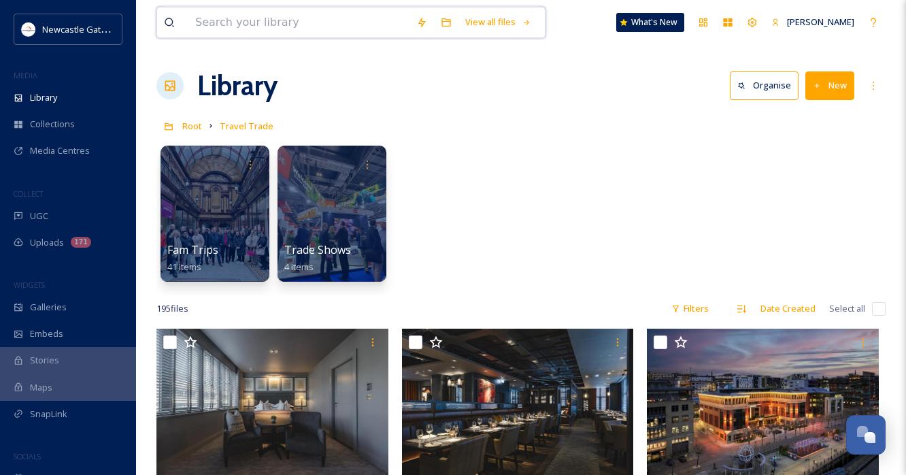
click at [317, 22] on input at bounding box center [298, 22] width 221 height 30
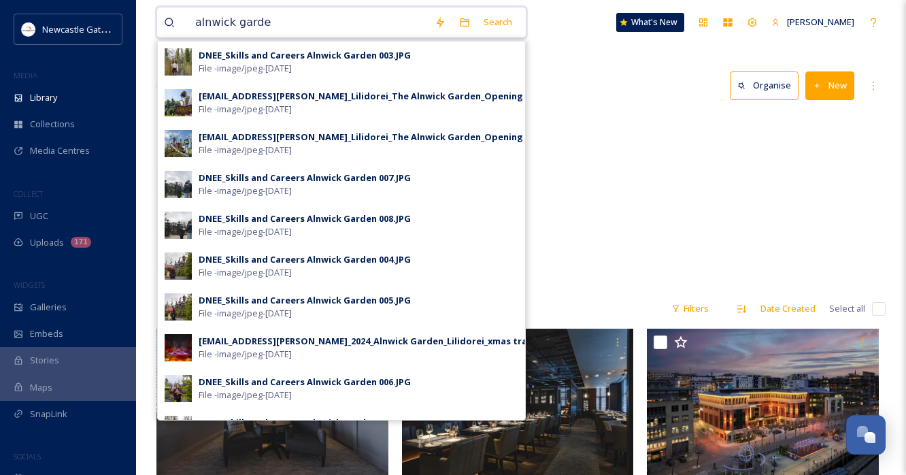
type input "alnwick garden"
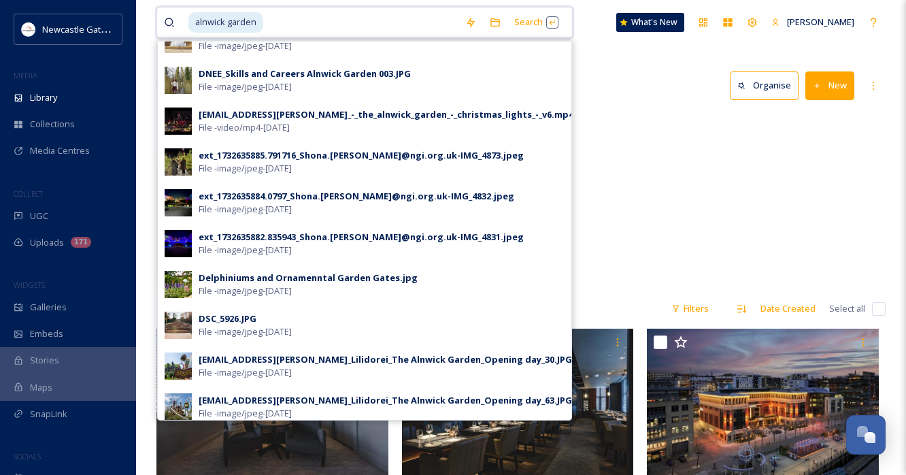
scroll to position [205, 0]
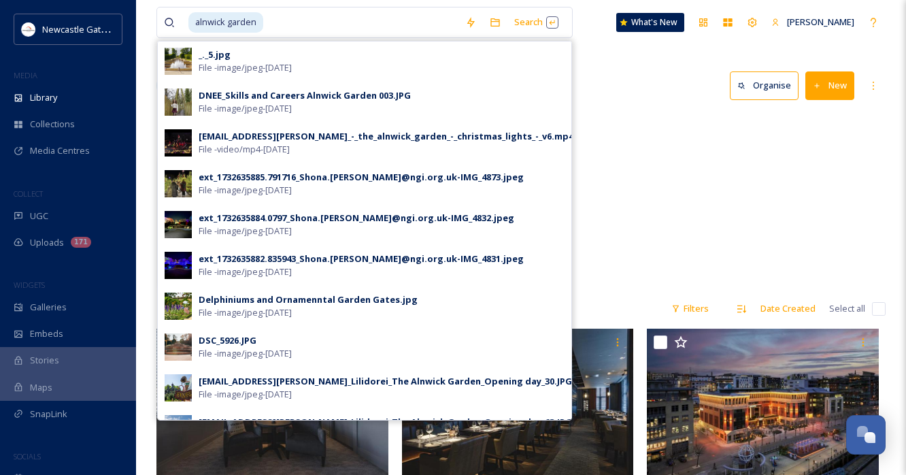
click at [342, 349] on div "DSC_5926.JPG File - image/jpeg - [DATE]" at bounding box center [382, 347] width 366 height 26
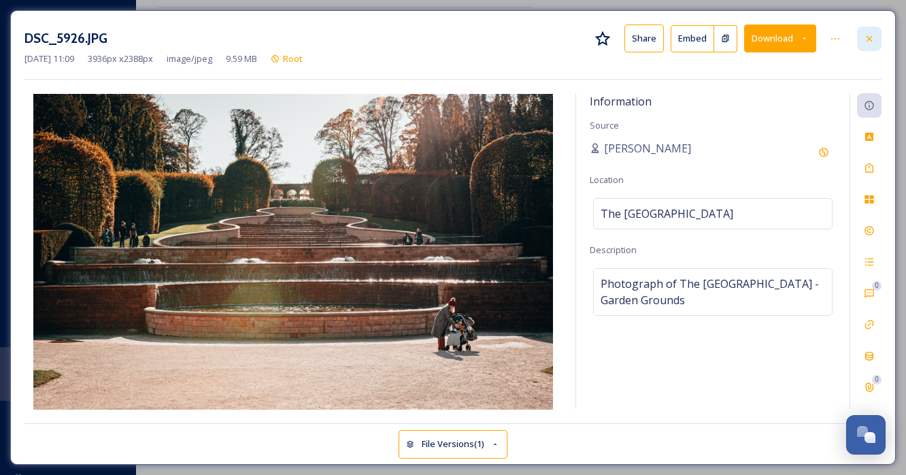
click at [871, 38] on icon at bounding box center [869, 38] width 11 height 11
